Goal: Navigation & Orientation: Find specific page/section

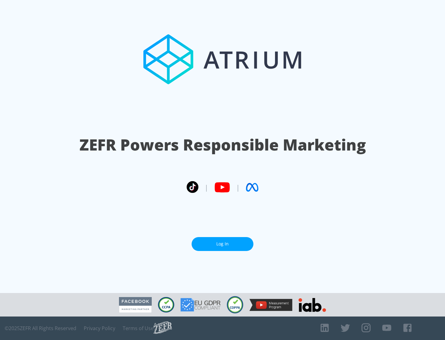
click at [223, 244] on link "Log In" at bounding box center [223, 244] width 62 height 14
